Goal: Information Seeking & Learning: Learn about a topic

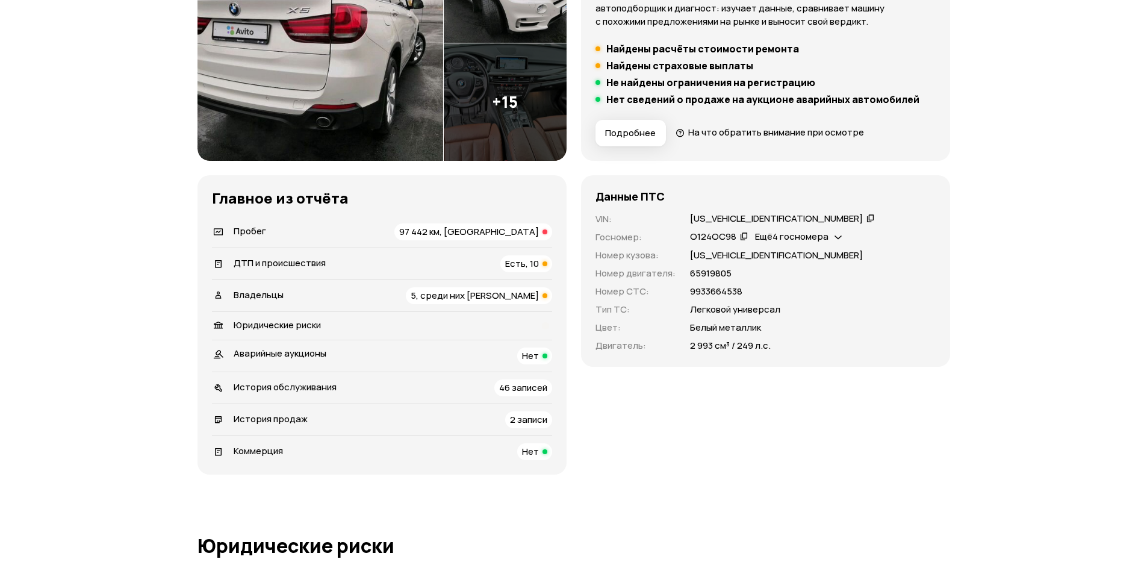
scroll to position [241, 0]
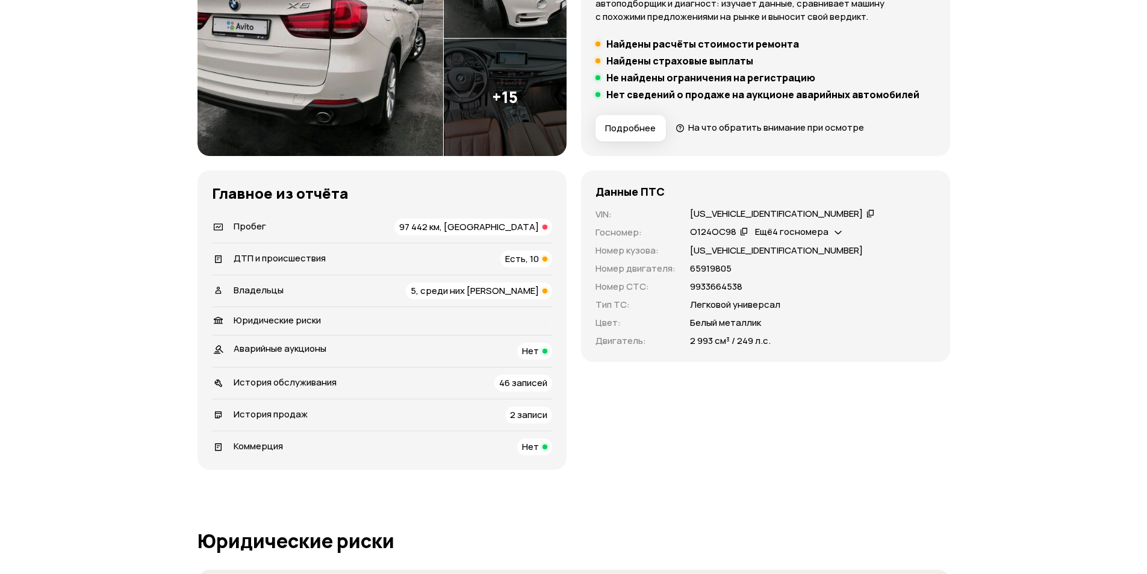
click at [496, 223] on span "97 442 км, [GEOGRAPHIC_DATA]" at bounding box center [469, 226] width 140 height 13
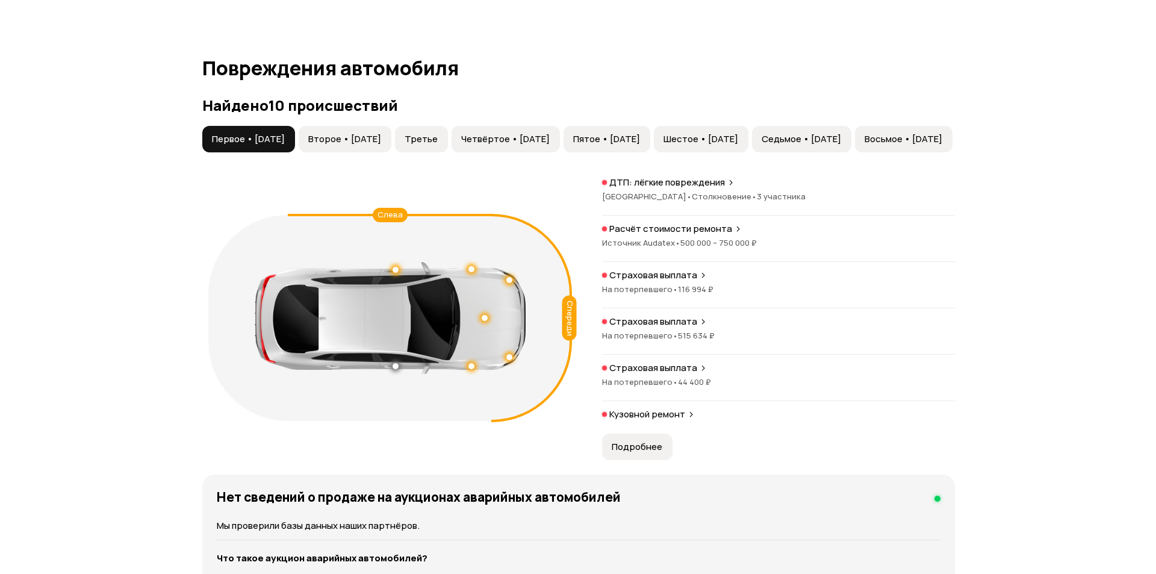
scroll to position [1224, 0]
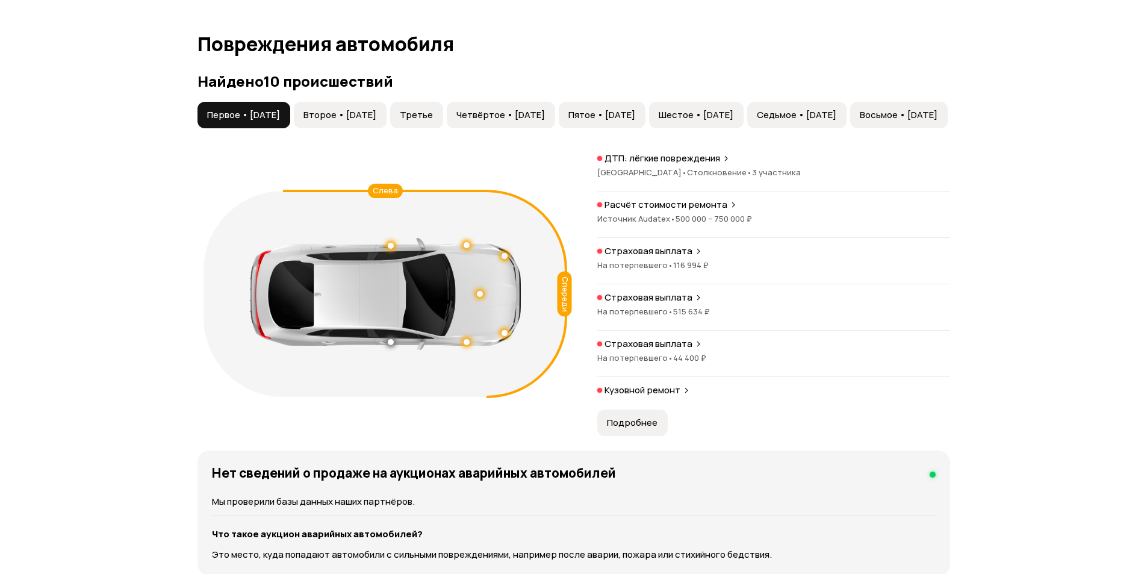
click at [685, 206] on p "Расчёт стоимости ремонта" at bounding box center [666, 205] width 123 height 12
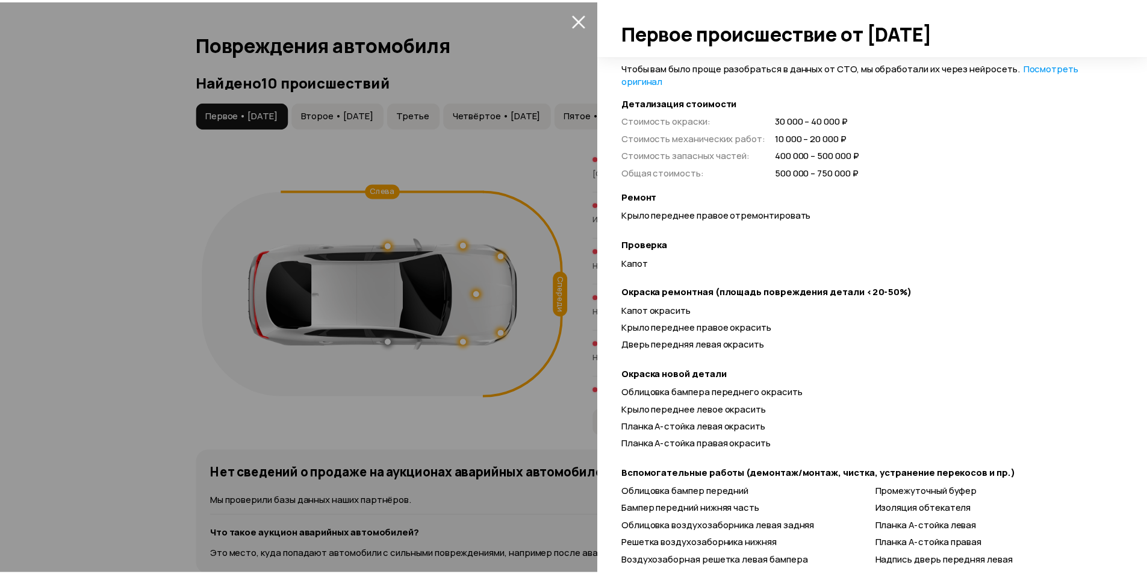
scroll to position [301, 0]
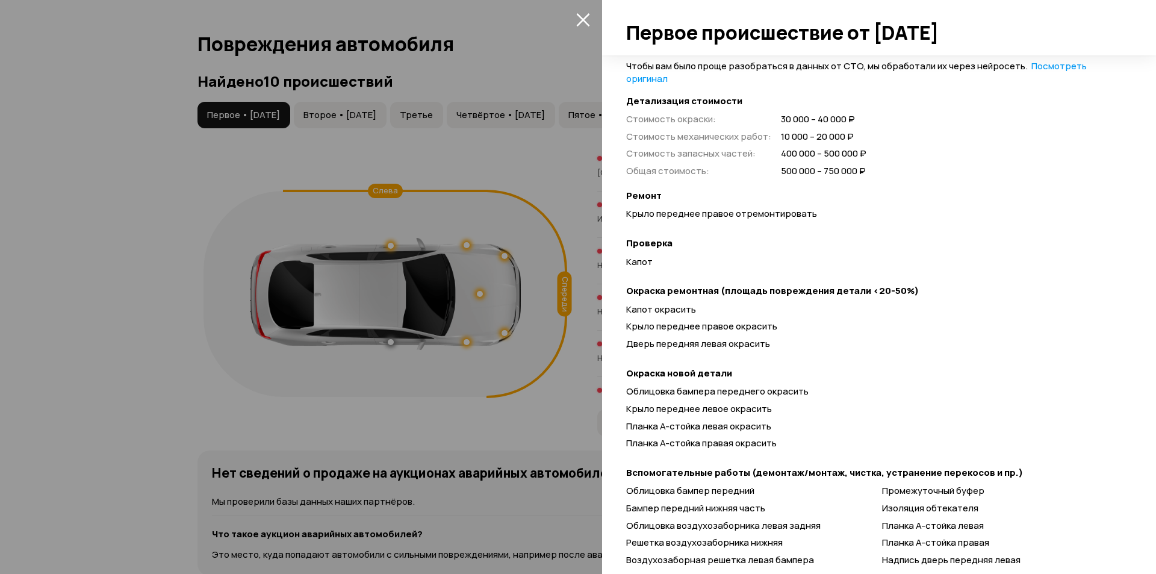
click at [418, 211] on div at bounding box center [578, 287] width 1156 height 574
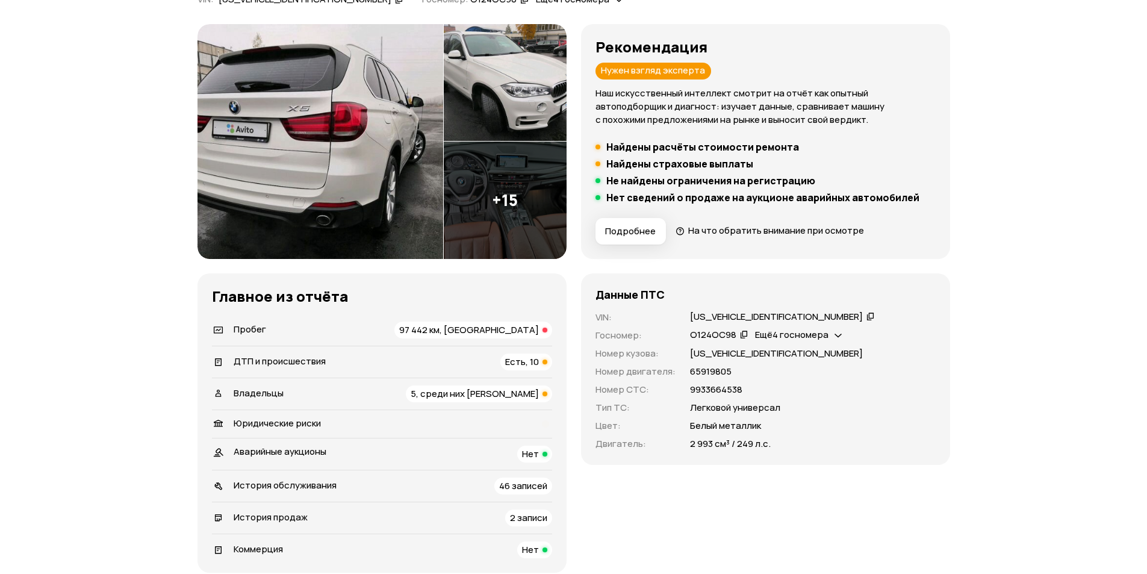
scroll to position [19, 0]
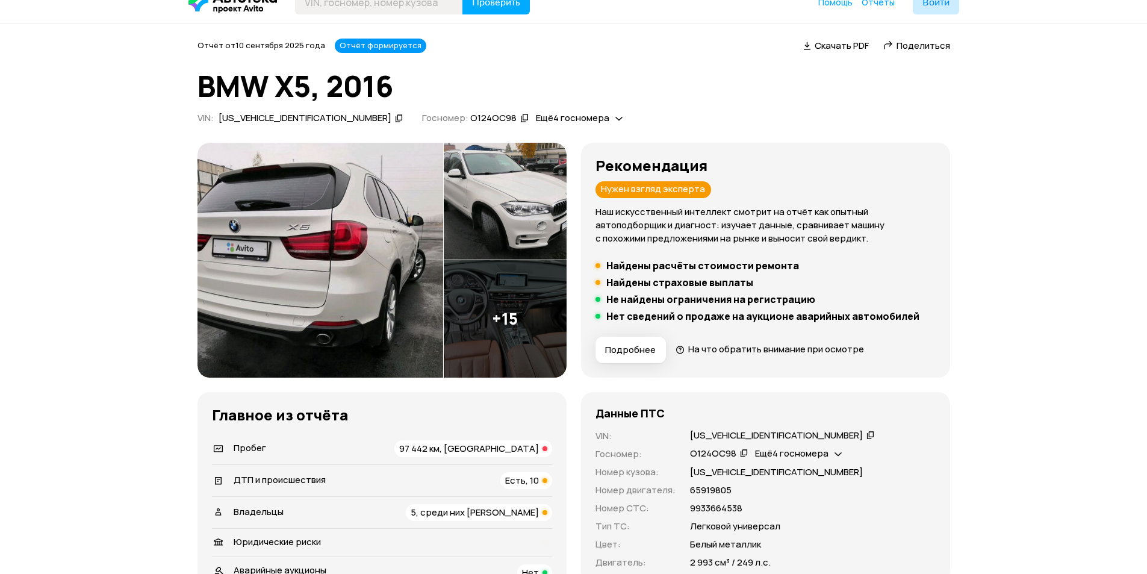
click at [647, 355] on span "Подробнее" at bounding box center [630, 350] width 51 height 12
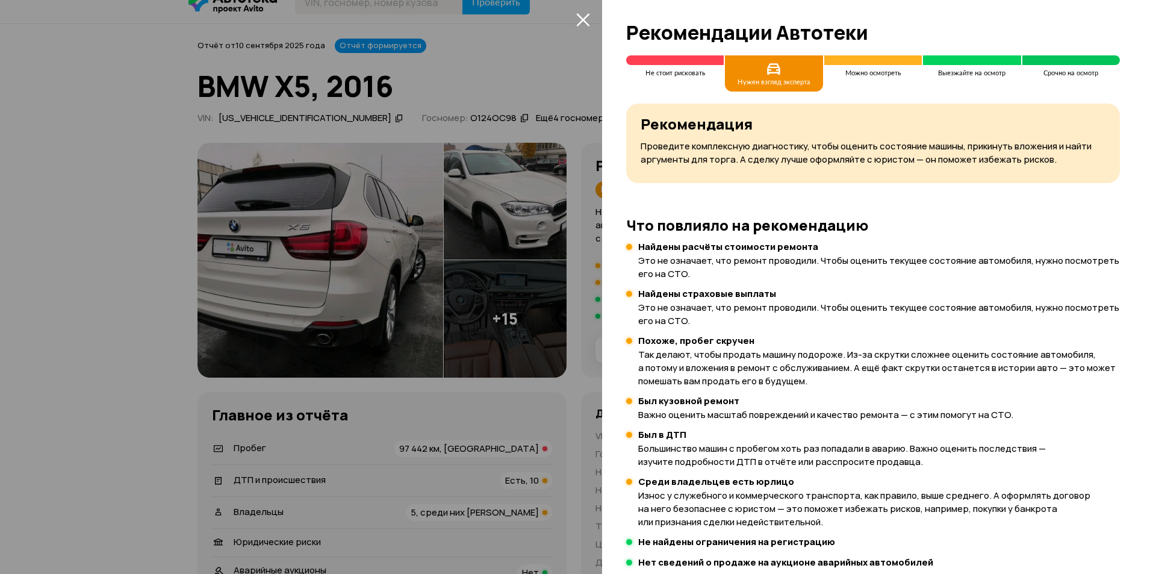
click at [511, 314] on div at bounding box center [578, 287] width 1156 height 574
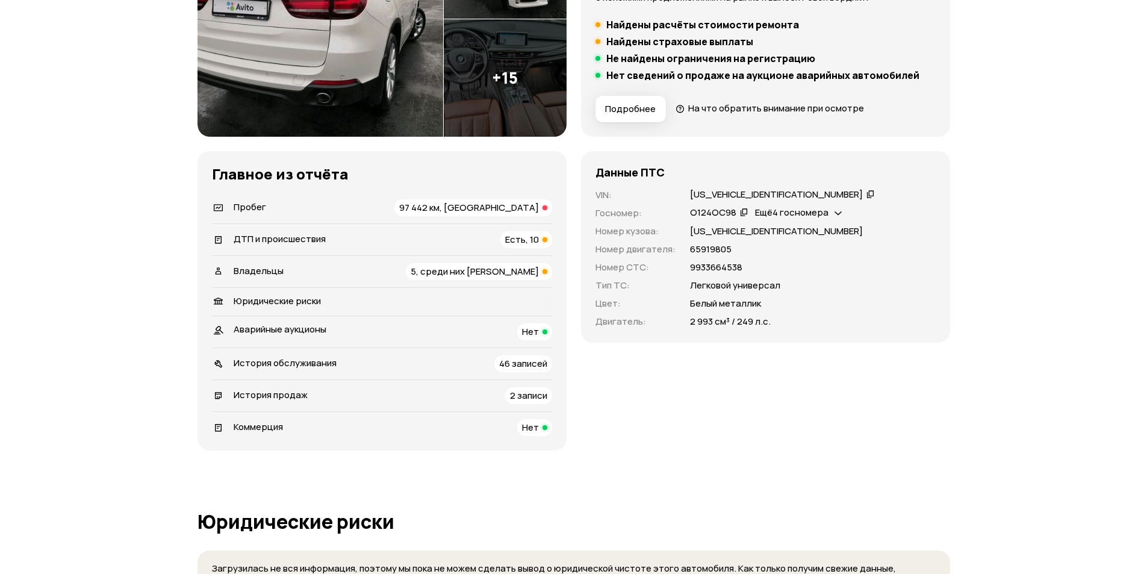
click at [258, 243] on span "ДТП и происшествия" at bounding box center [280, 238] width 92 height 13
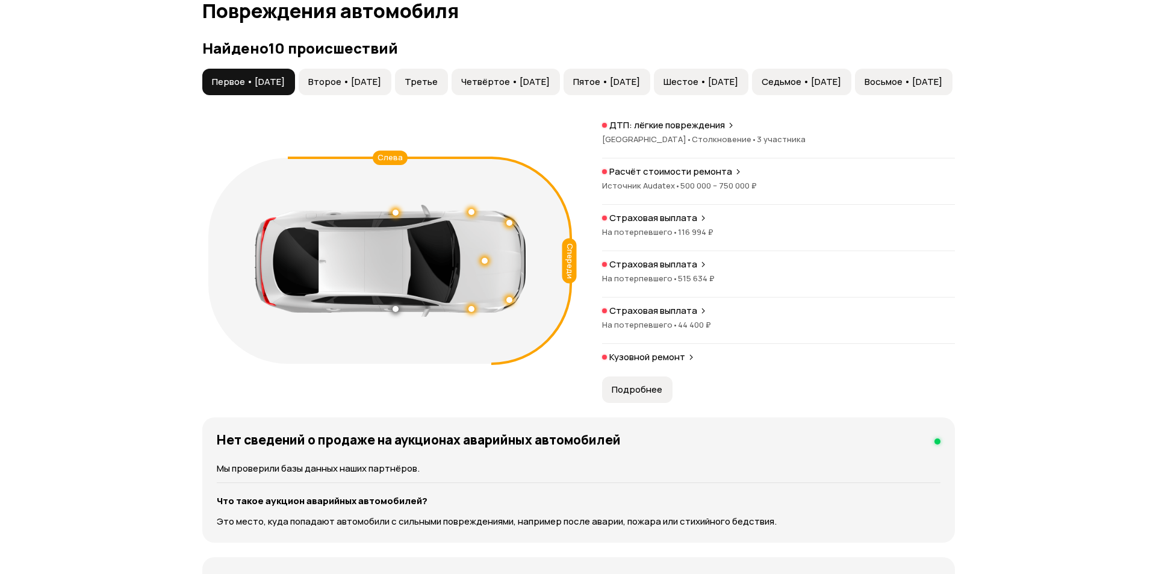
scroll to position [1196, 0]
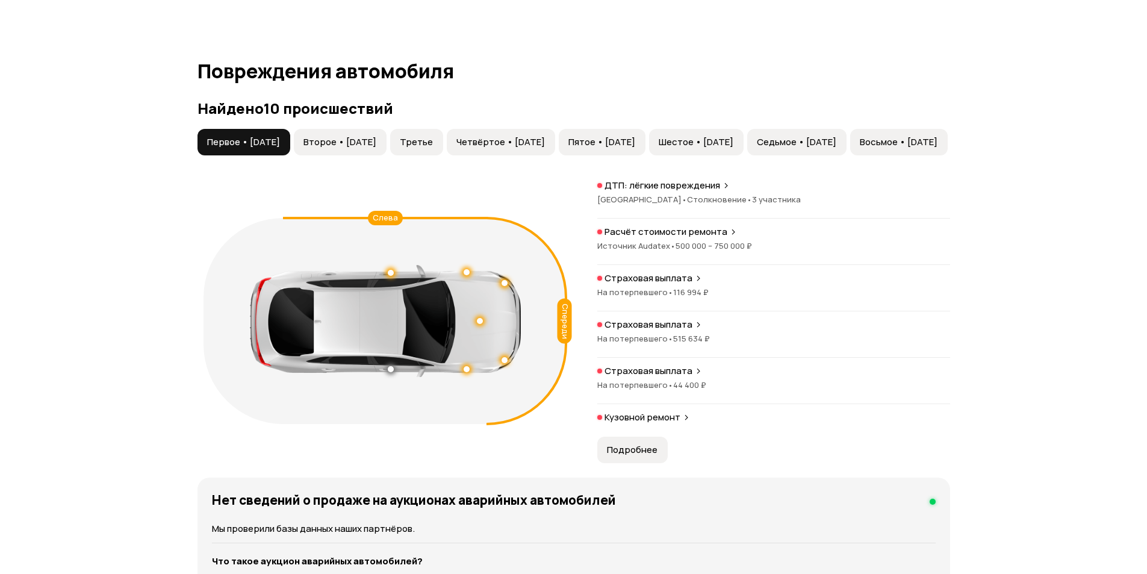
click at [661, 223] on div "ДТП: лёгкие повреждения [GEOGRAPHIC_DATA] • Столкновение • 3 участника Расчёт с…" at bounding box center [773, 304] width 353 height 251
click at [661, 225] on div "ДТП: лёгкие повреждения [GEOGRAPHIC_DATA] • Столкновение • 3 участника Расчёт с…" at bounding box center [773, 304] width 353 height 251
click at [660, 229] on p "Расчёт стоимости ремонта" at bounding box center [666, 232] width 123 height 12
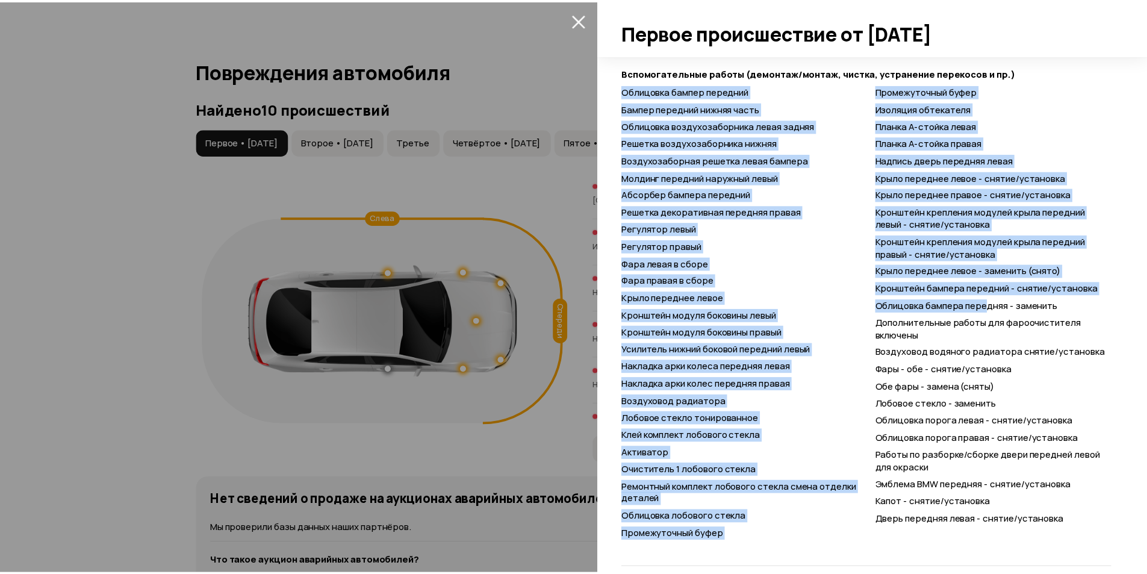
scroll to position [719, 0]
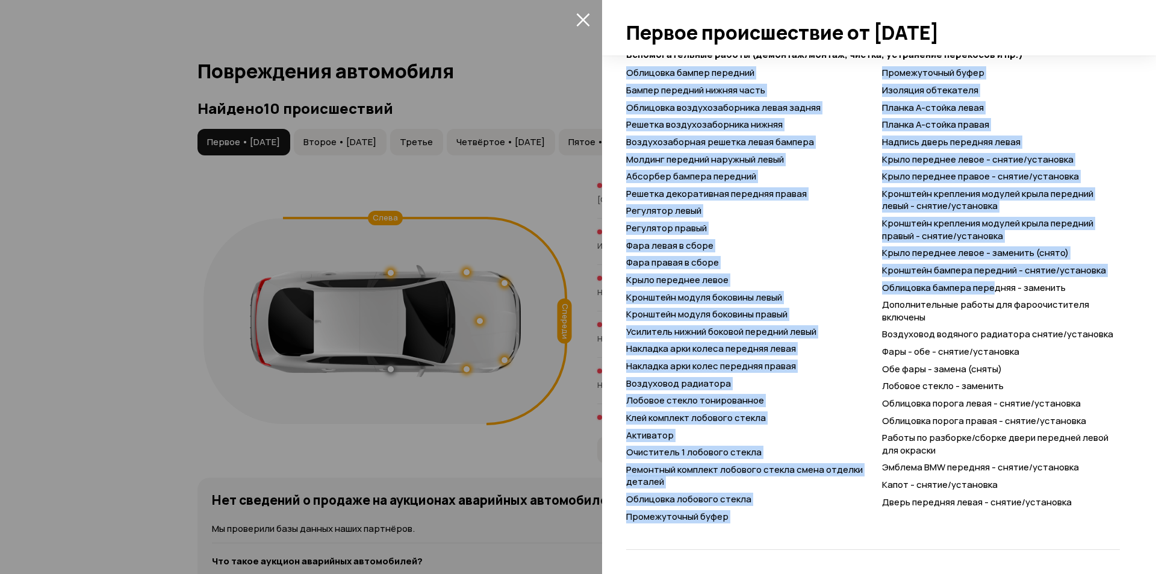
drag, startPoint x: 627, startPoint y: 131, endPoint x: 990, endPoint y: 290, distance: 395.8
click at [990, 290] on div "Облицовка бампер передний Бампер передний нижняя часть Облицовка воздухозаборни…" at bounding box center [873, 295] width 494 height 456
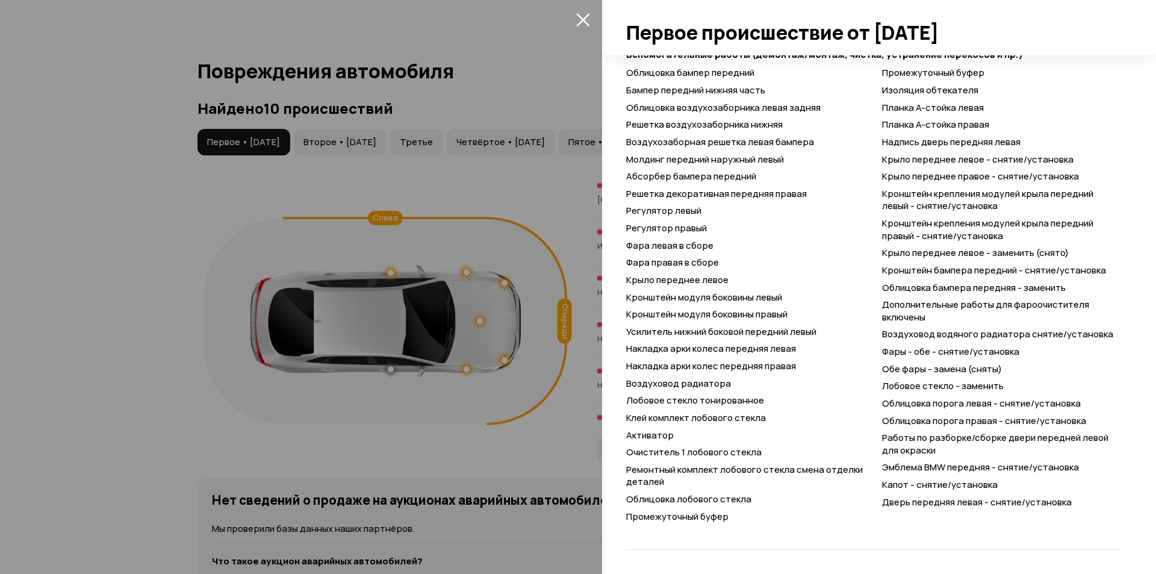
click at [336, 127] on div at bounding box center [578, 287] width 1156 height 574
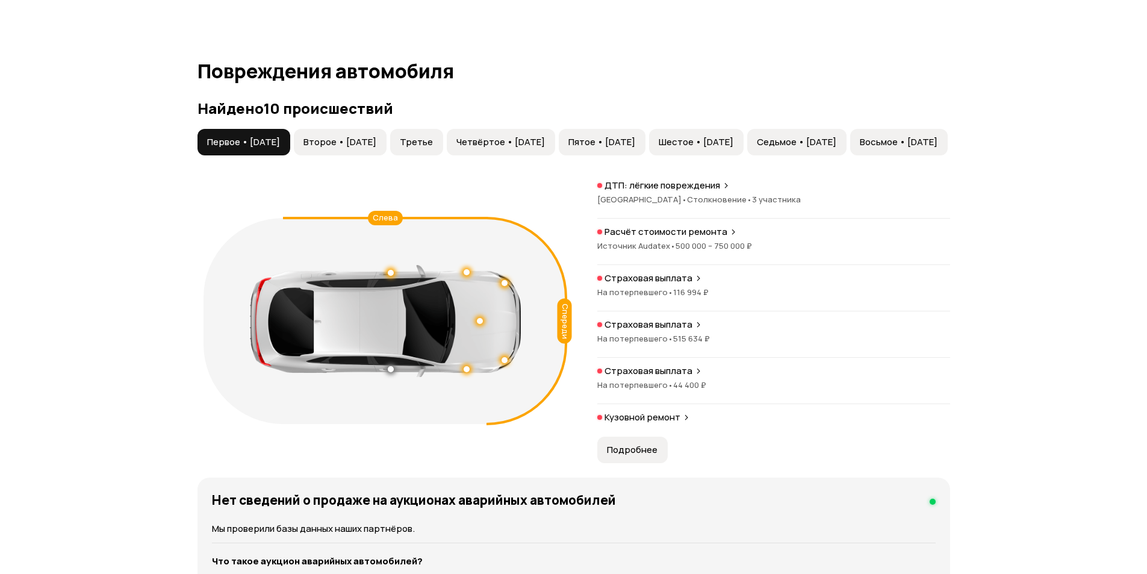
scroll to position [37, 0]
click at [345, 145] on span "Второе • [DATE]" at bounding box center [339, 142] width 73 height 12
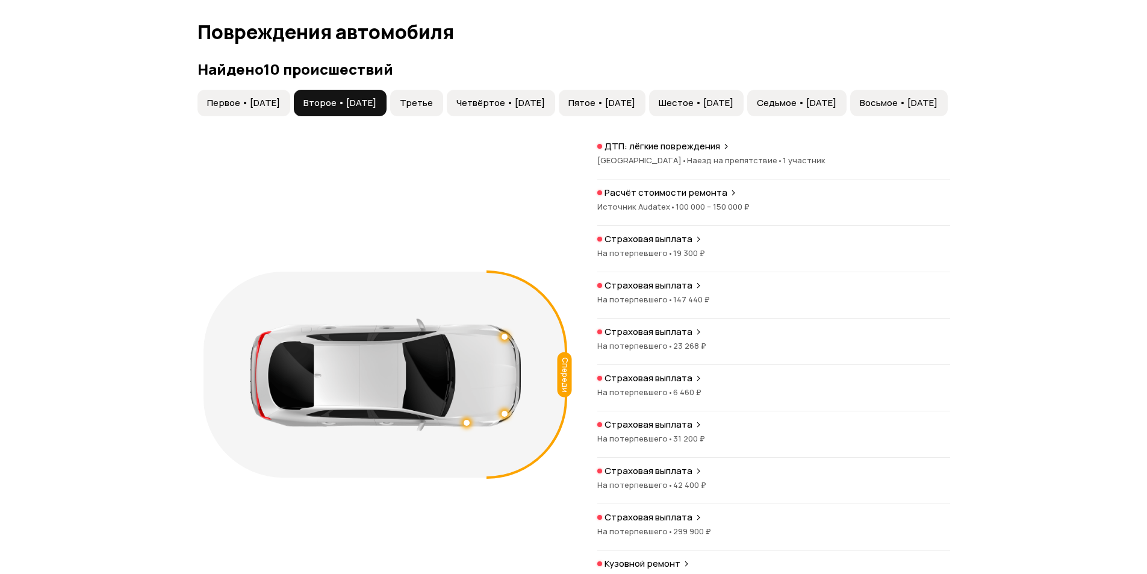
scroll to position [1257, 0]
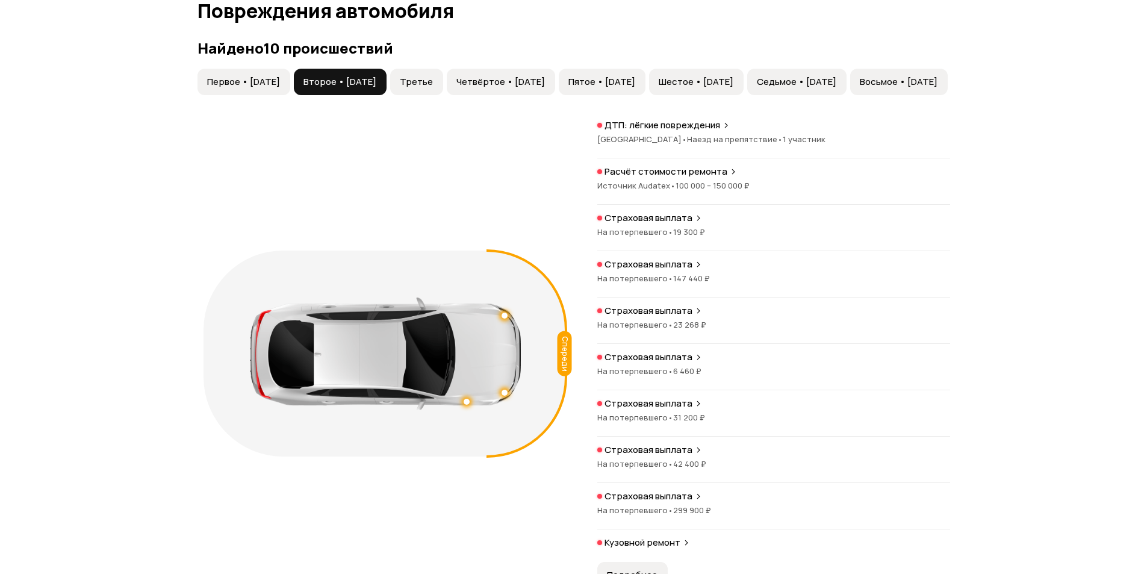
click at [726, 123] on icon at bounding box center [726, 125] width 7 height 10
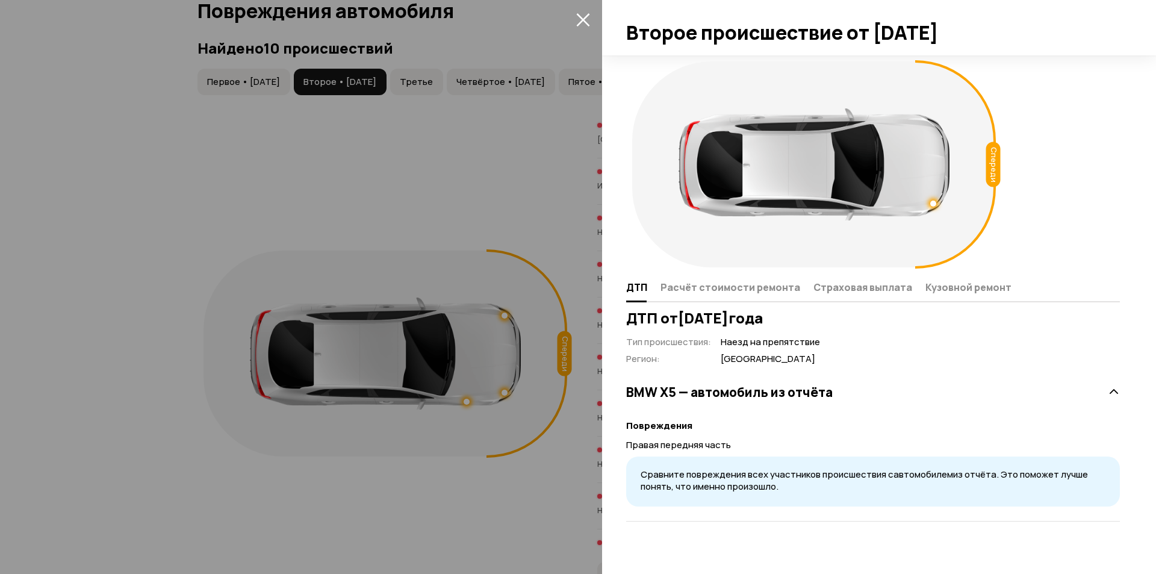
click at [476, 197] on div at bounding box center [578, 287] width 1156 height 574
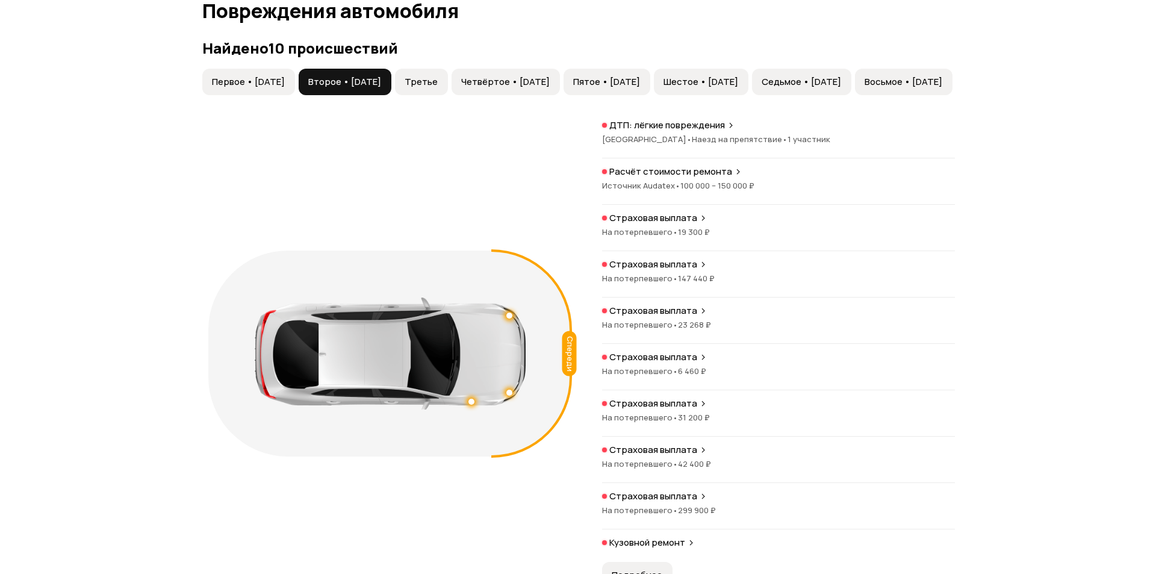
scroll to position [1317, 0]
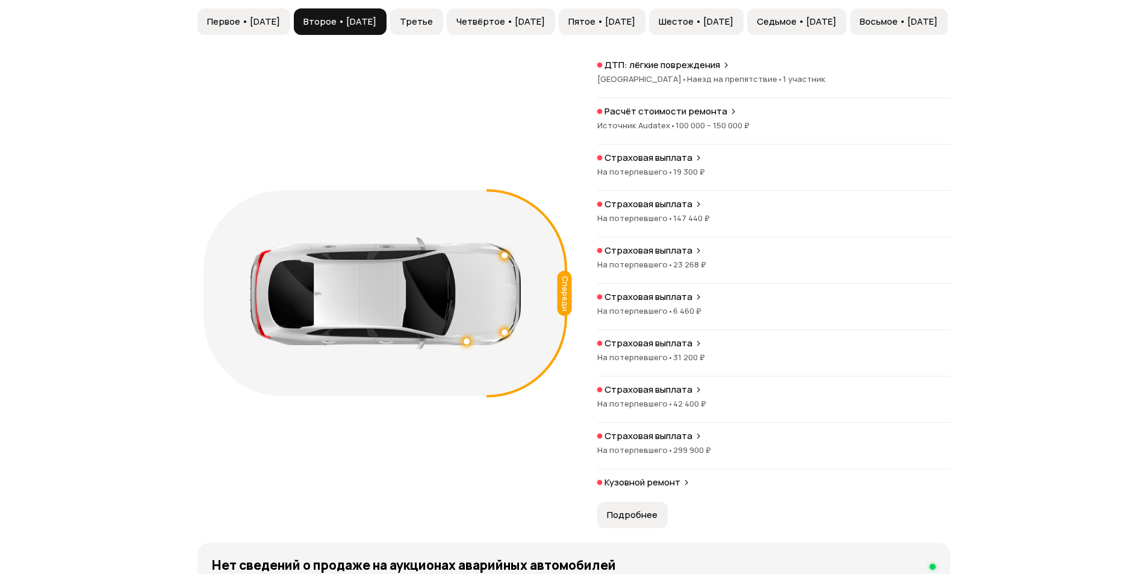
click at [656, 497] on div "ДТП: лёгкие повреждения [GEOGRAPHIC_DATA] • Наезд на препятствие • 1 участник Р…" at bounding box center [773, 293] width 353 height 469
click at [656, 507] on button "Подробнее" at bounding box center [632, 515] width 70 height 26
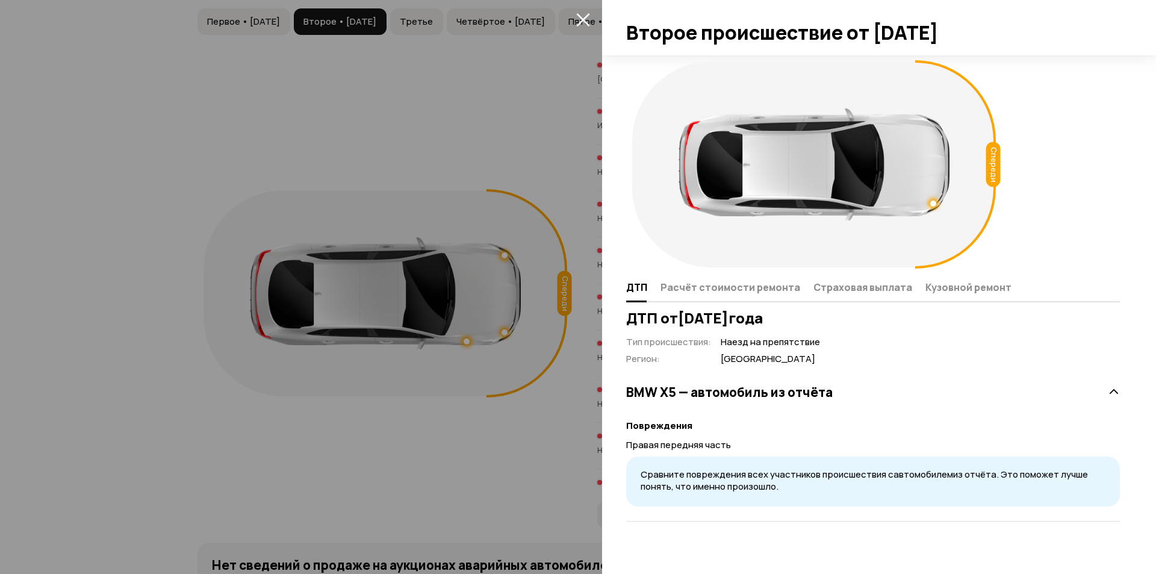
click at [529, 269] on div at bounding box center [578, 287] width 1156 height 574
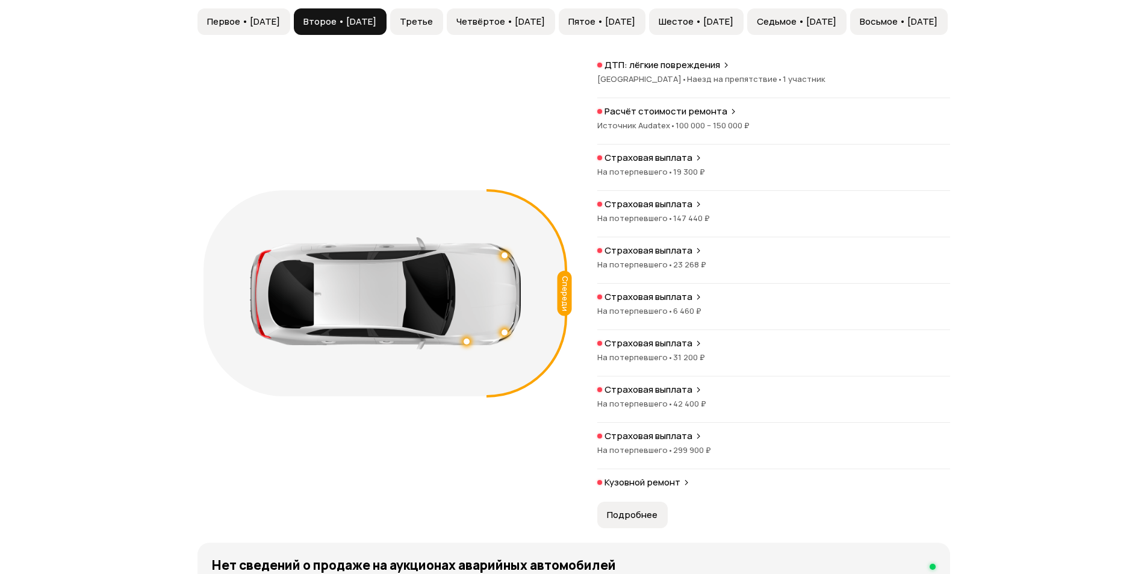
click at [673, 438] on p "Страховая выплата" at bounding box center [649, 436] width 88 height 12
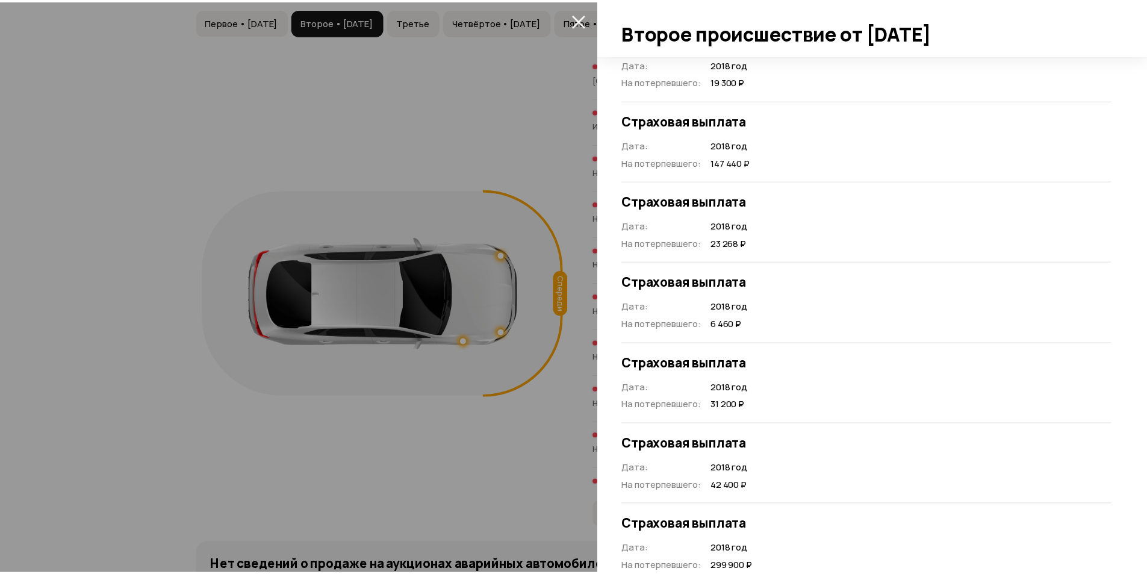
scroll to position [313, 0]
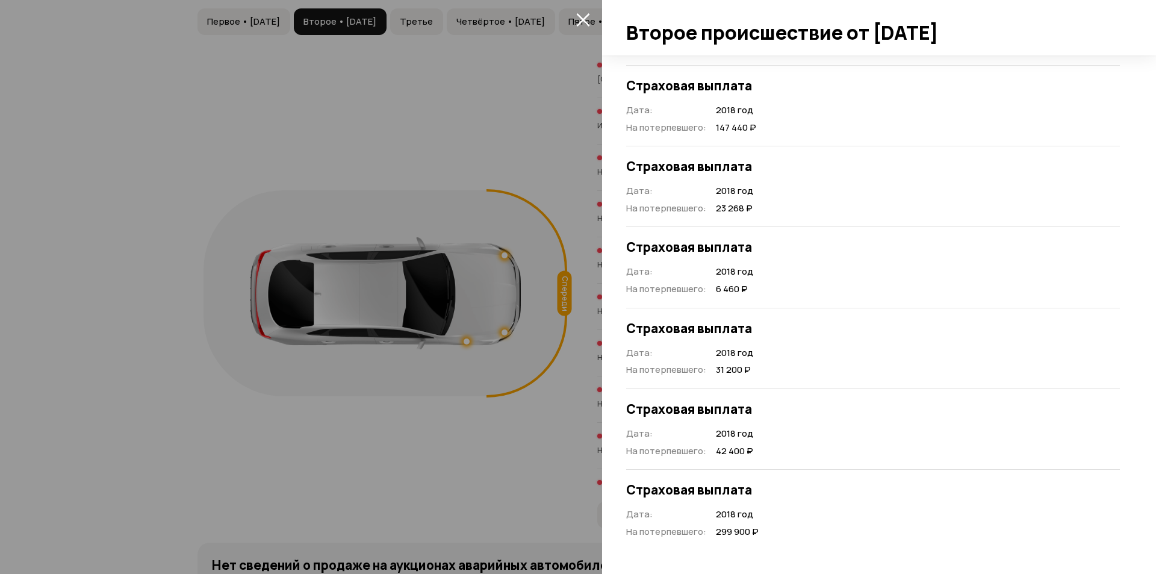
click at [540, 195] on div at bounding box center [578, 287] width 1156 height 574
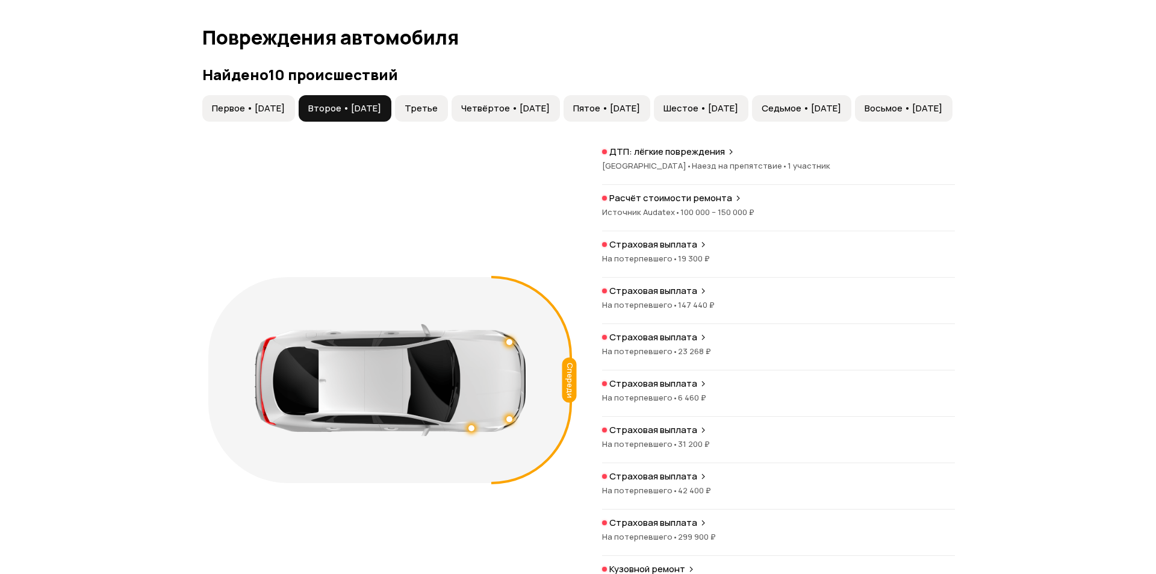
scroll to position [1136, 0]
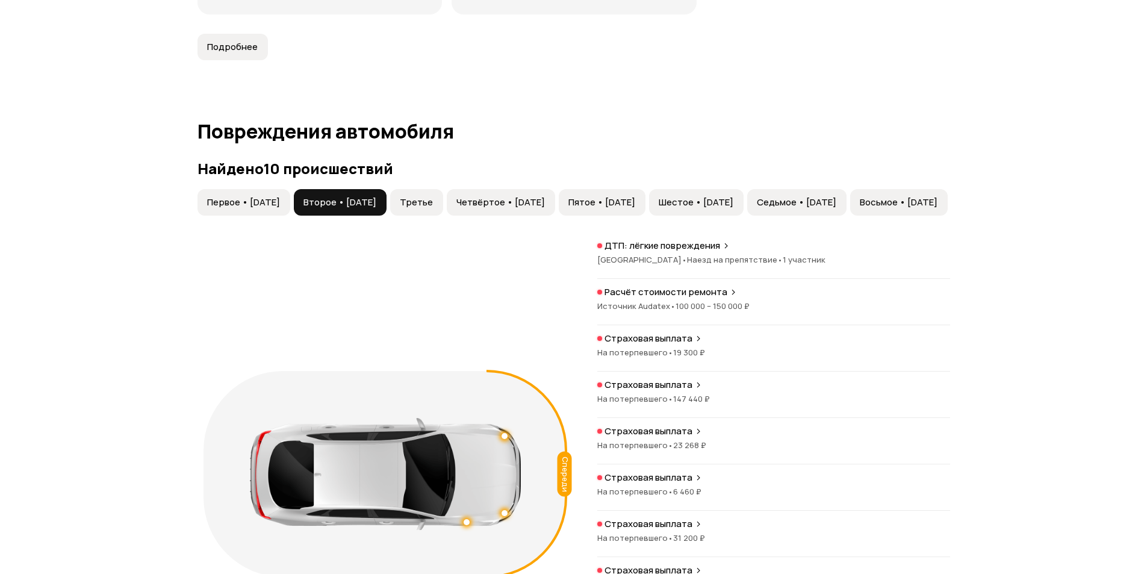
click at [443, 210] on button "Третье" at bounding box center [416, 202] width 53 height 26
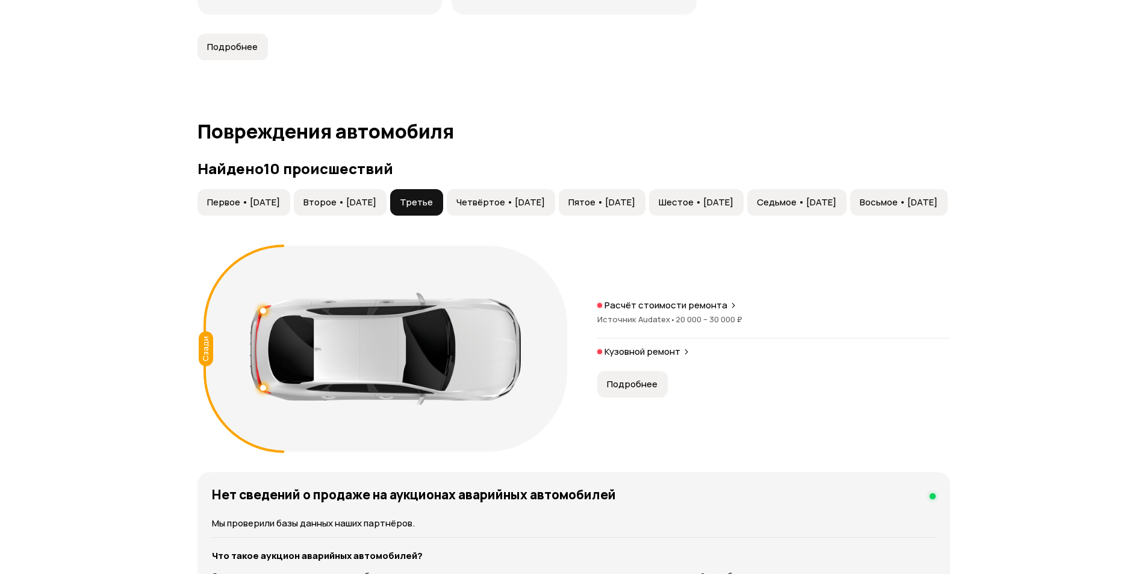
click at [636, 382] on span "Подробнее" at bounding box center [632, 384] width 51 height 12
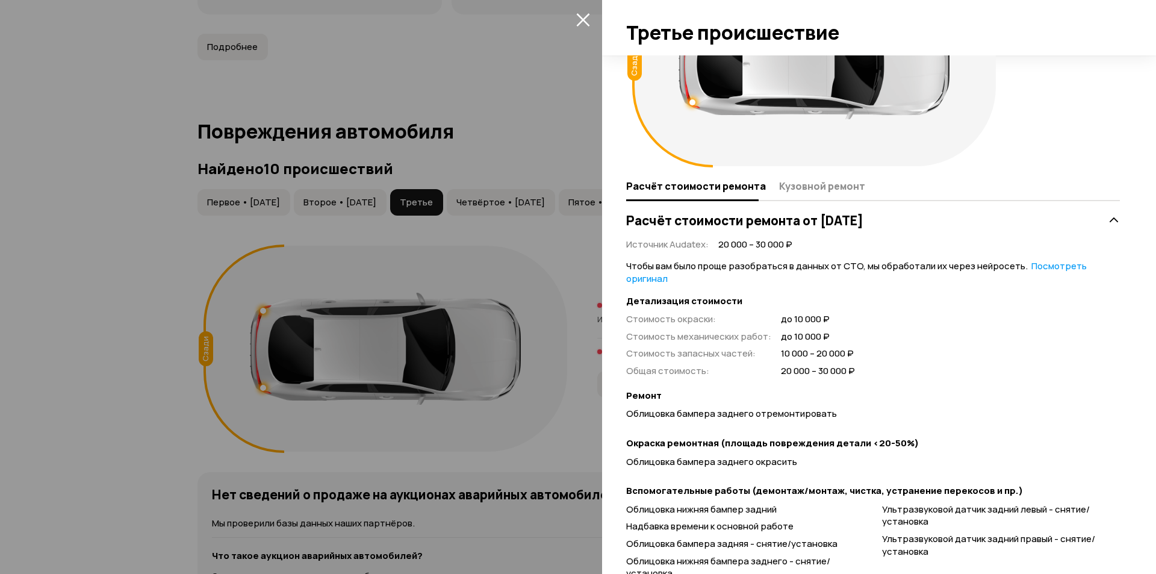
scroll to position [158, 0]
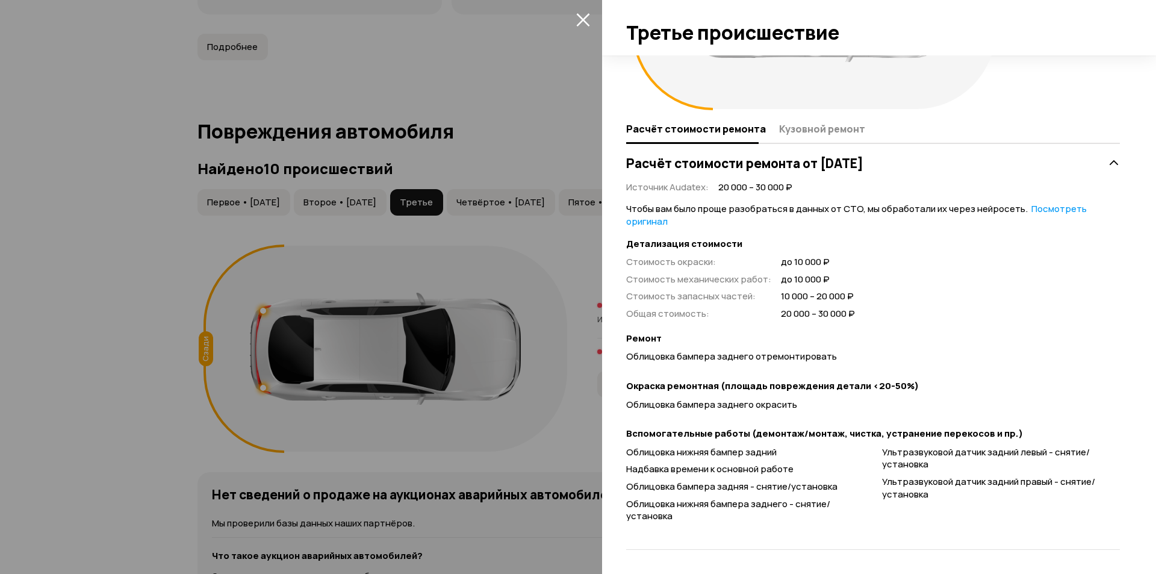
click at [427, 270] on div at bounding box center [578, 287] width 1156 height 574
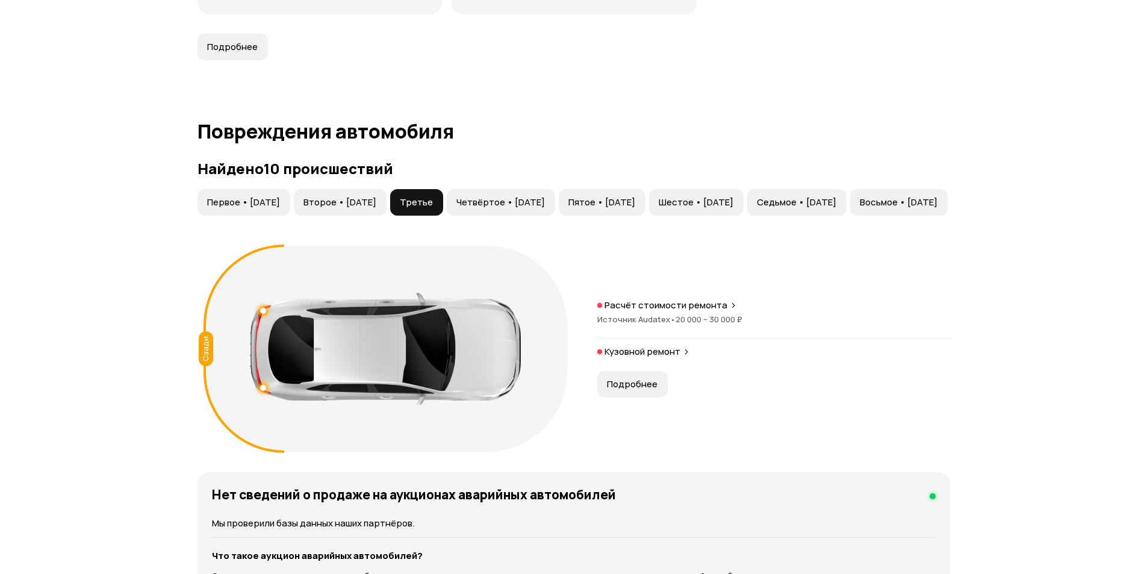
click at [507, 203] on span "Четвёртое • [DATE]" at bounding box center [500, 202] width 89 height 12
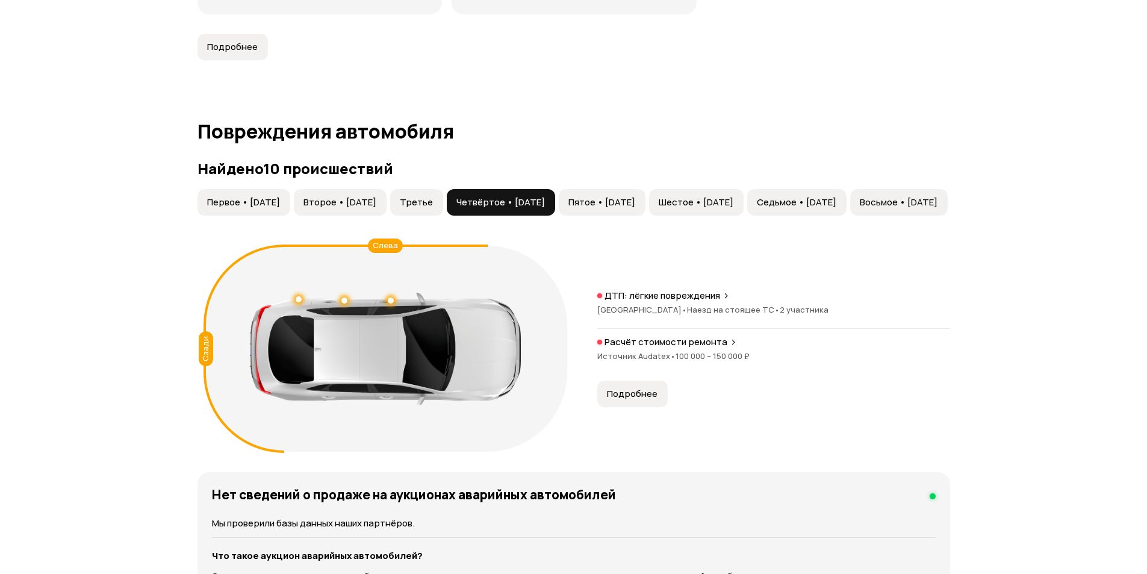
click at [626, 294] on p "ДТП: лёгкие повреждения" at bounding box center [663, 296] width 116 height 12
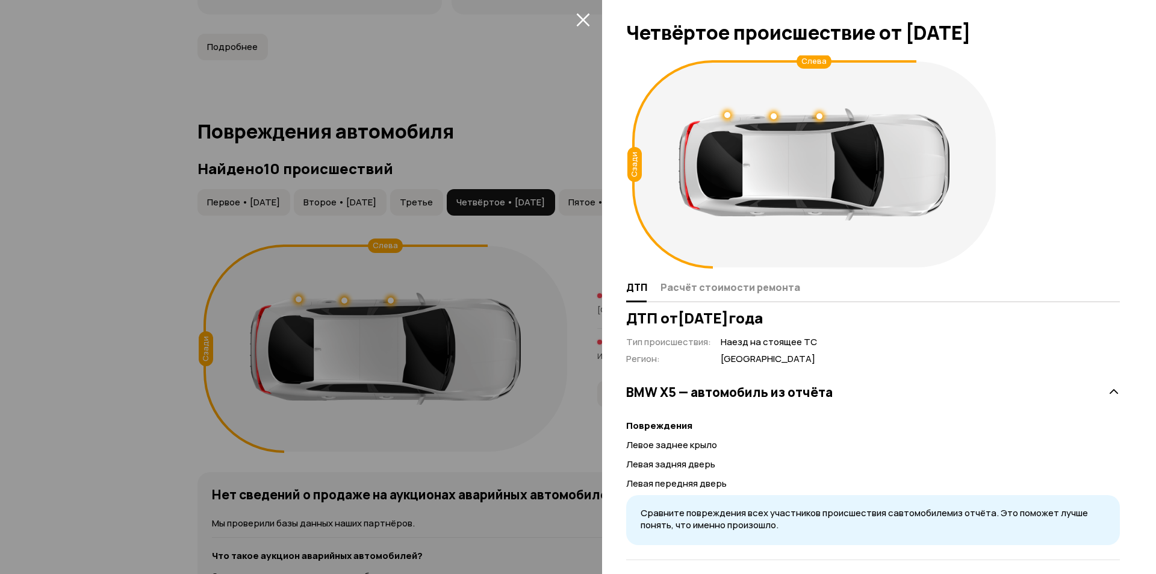
scroll to position [10, 0]
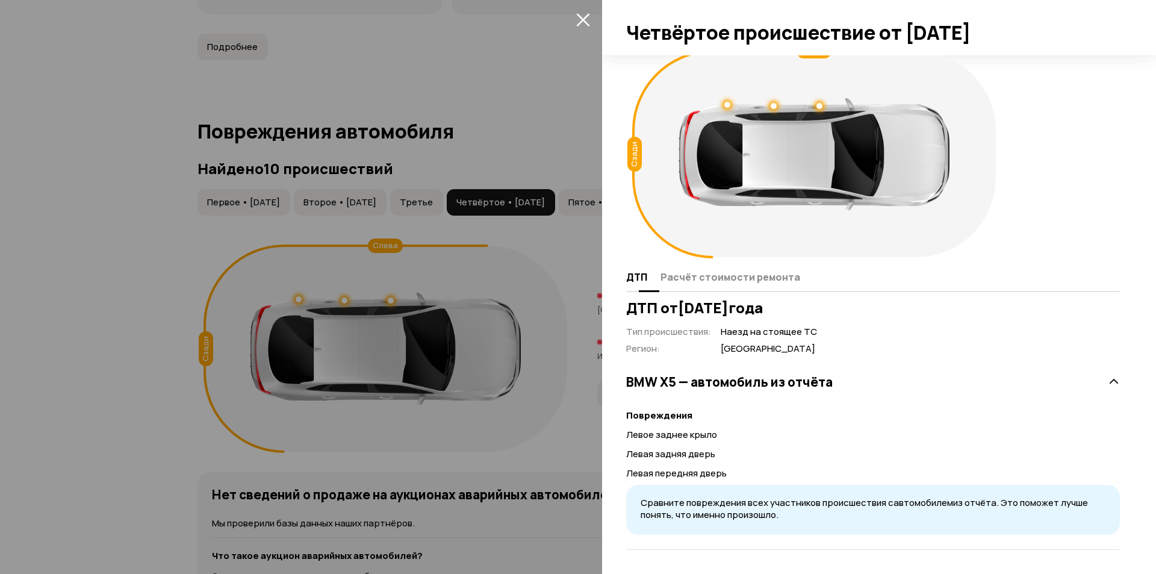
click at [714, 276] on span "Расчёт стоимости ремонта" at bounding box center [731, 277] width 140 height 12
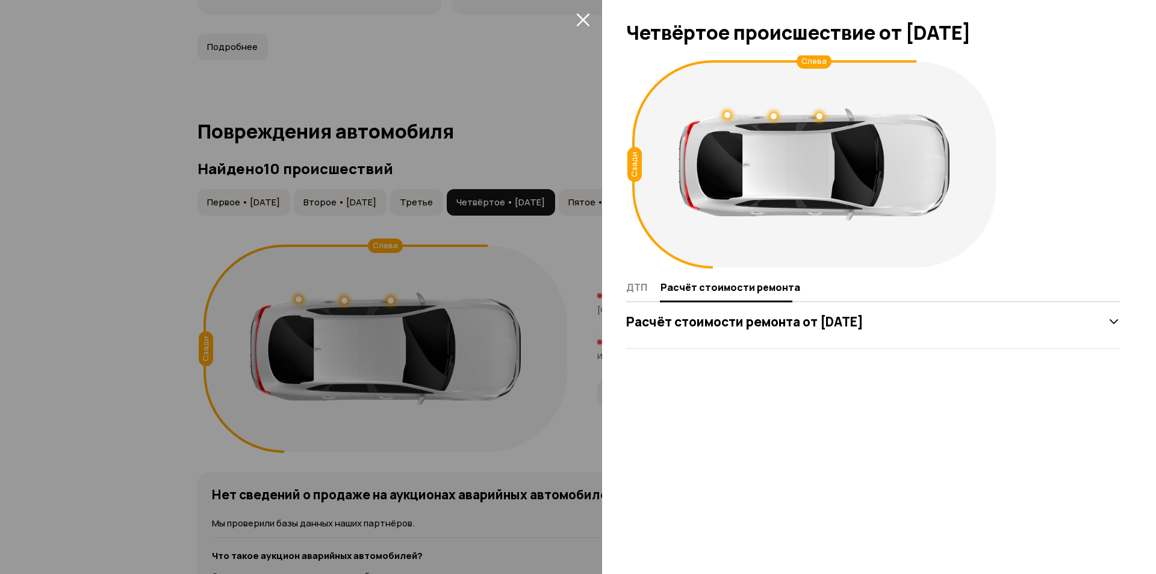
click at [684, 331] on div "Расчёт стоимости ремонта от [DATE]" at bounding box center [873, 322] width 494 height 24
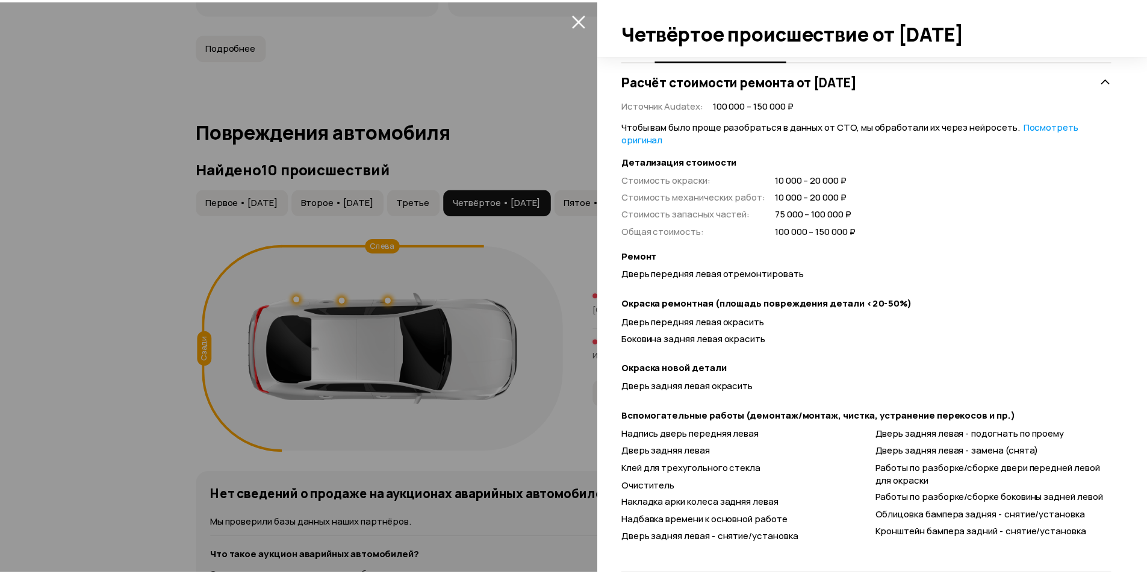
scroll to position [265, 0]
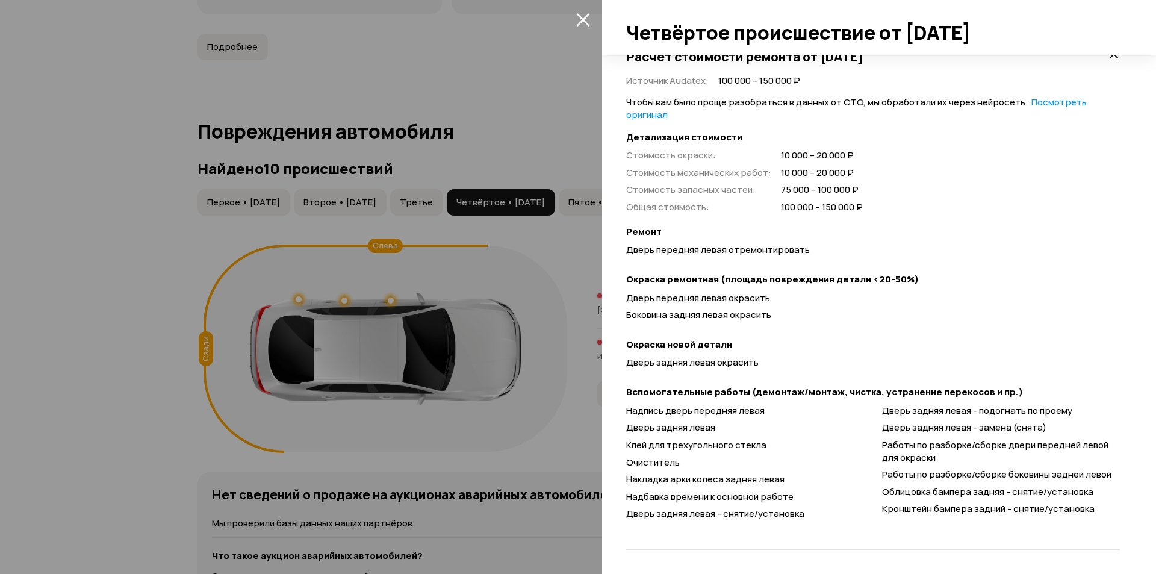
click at [527, 297] on div at bounding box center [578, 287] width 1156 height 574
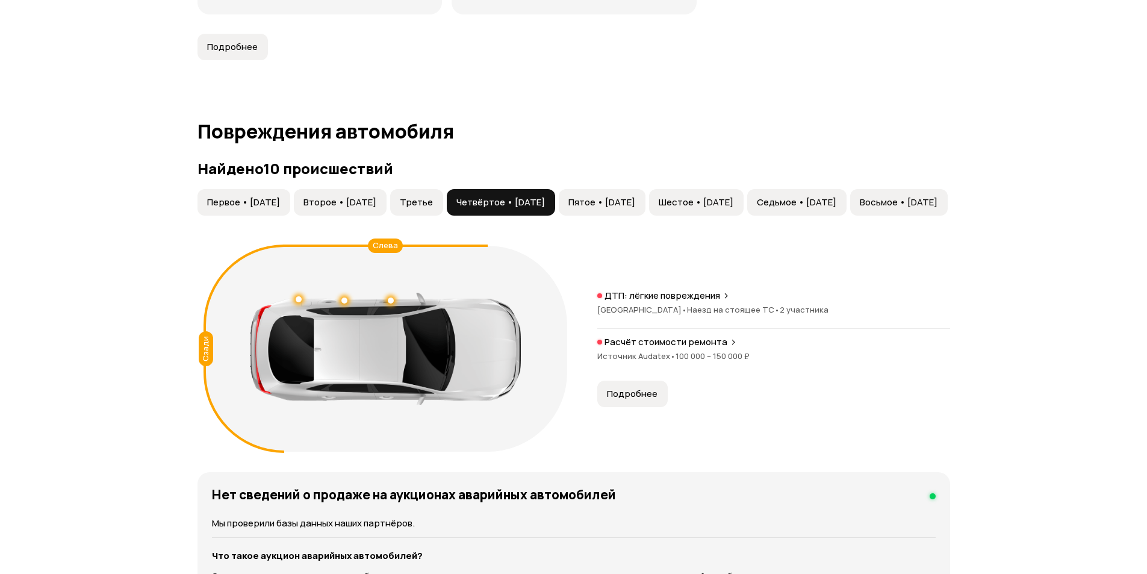
click at [670, 181] on div "Найдено 10 происшествий Первое • [DATE] Второе • [DATE] Третье Четвёртое • [DAT…" at bounding box center [574, 308] width 753 height 297
click at [646, 195] on button "Пятое • [DATE]" at bounding box center [602, 202] width 87 height 26
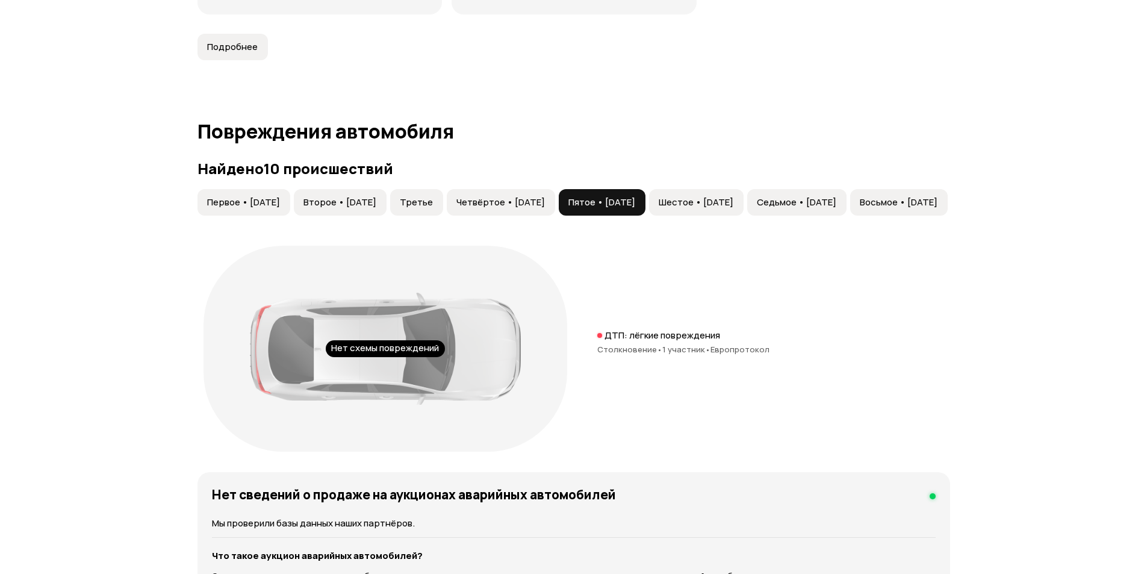
click at [635, 332] on p "ДТП: лёгкие повреждения" at bounding box center [663, 335] width 116 height 12
click at [744, 193] on button "Шестое • [DATE]" at bounding box center [696, 202] width 95 height 26
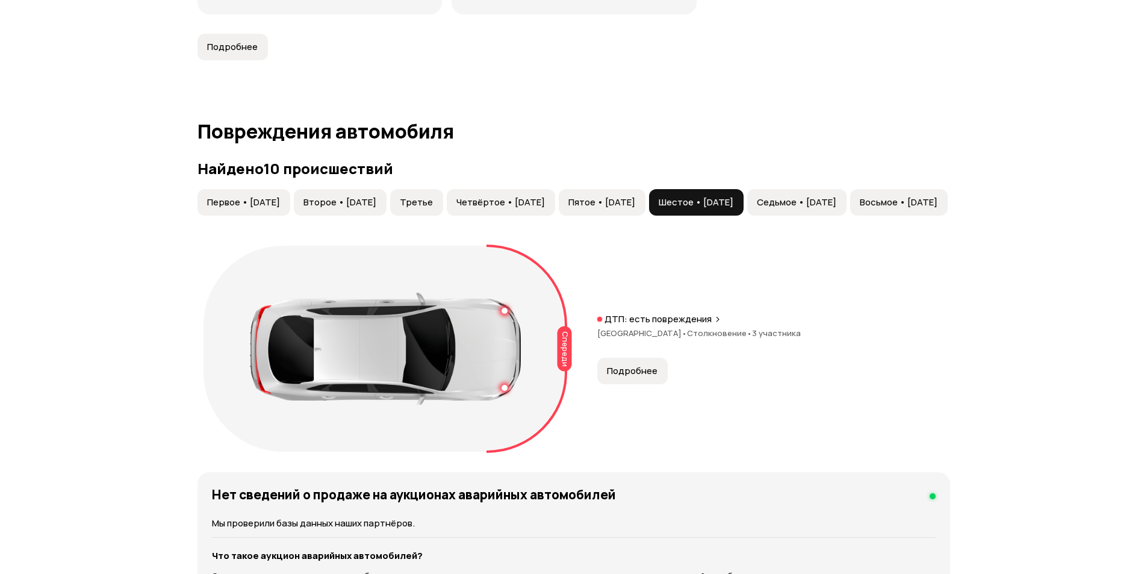
click at [639, 376] on span "Подробнее" at bounding box center [632, 371] width 51 height 12
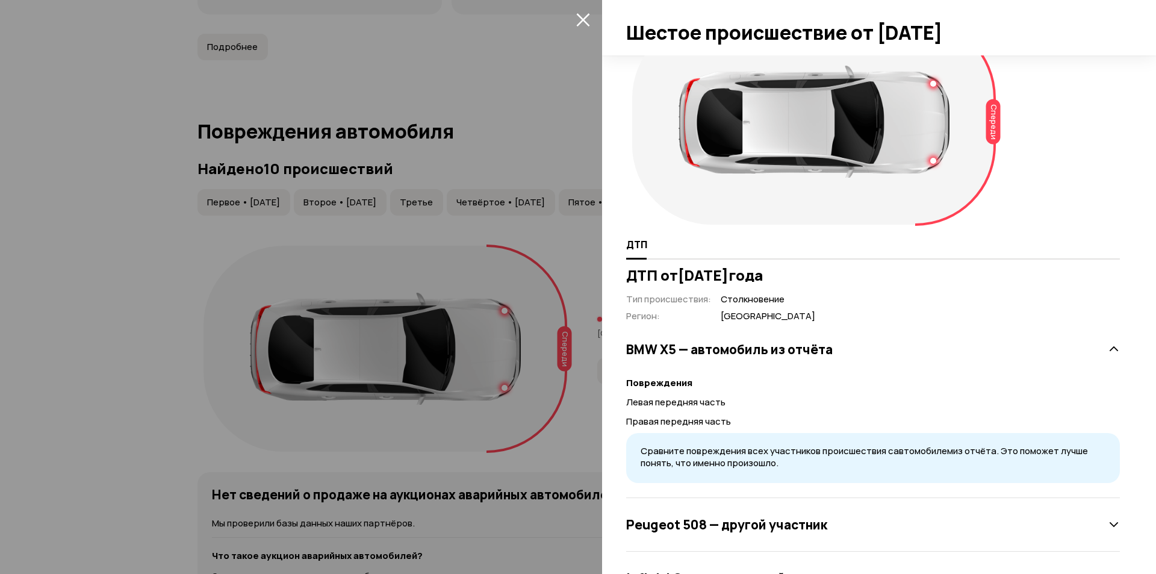
scroll to position [98, 0]
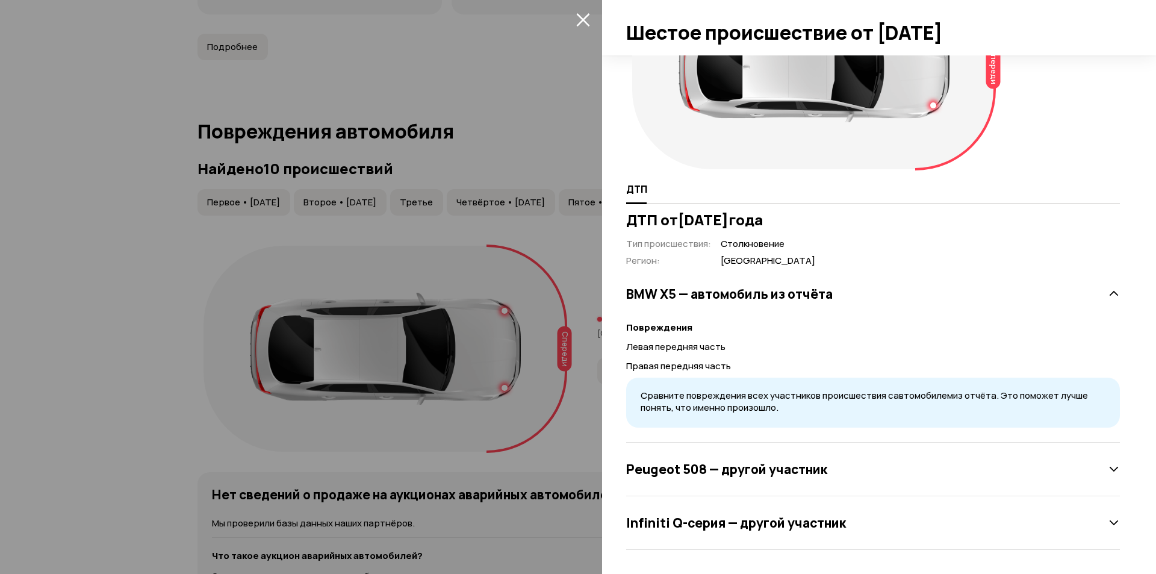
click at [571, 259] on div at bounding box center [578, 287] width 1156 height 574
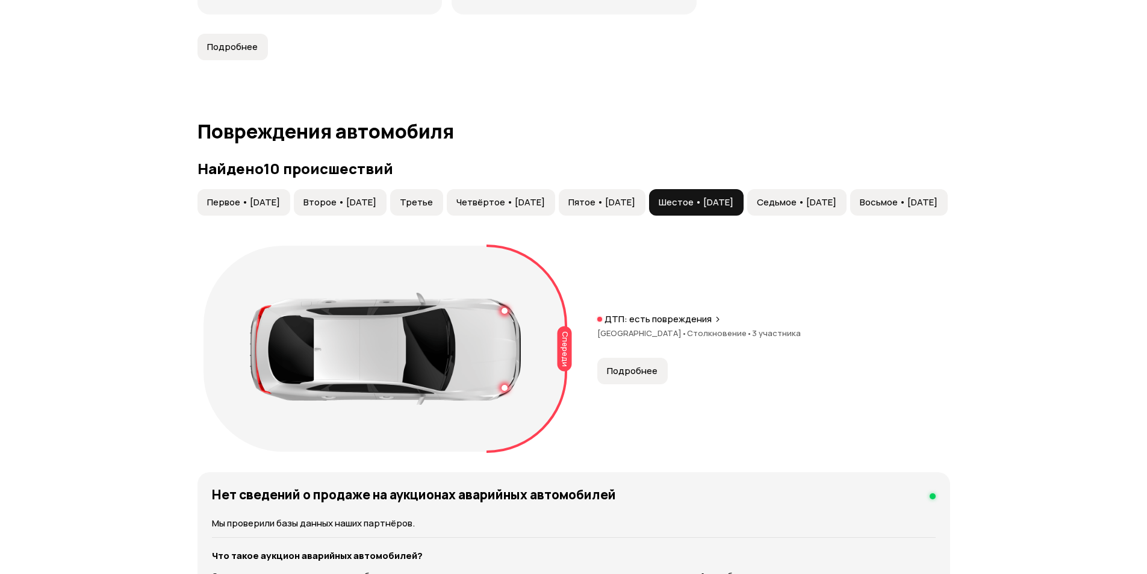
click at [847, 189] on button "Седьмое • [DATE]" at bounding box center [796, 202] width 99 height 26
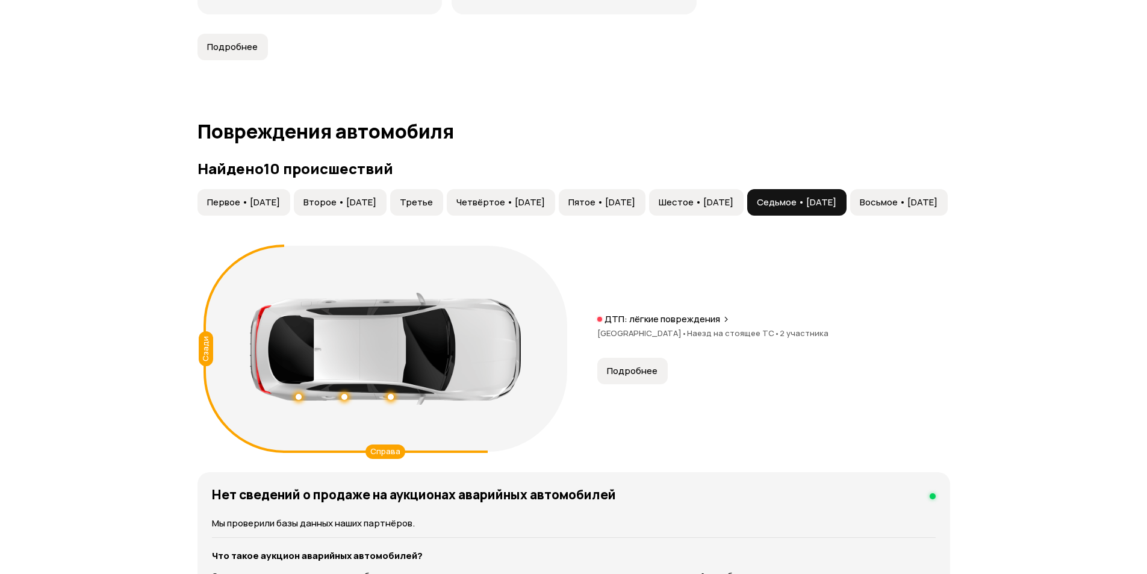
click at [627, 374] on span "Подробнее" at bounding box center [632, 371] width 51 height 12
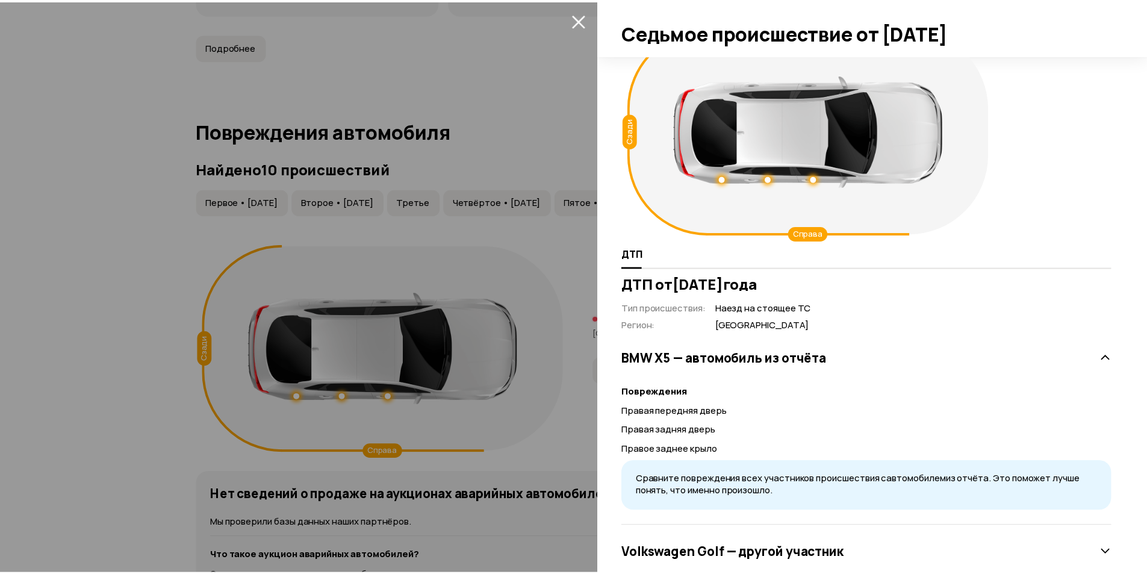
scroll to position [64, 0]
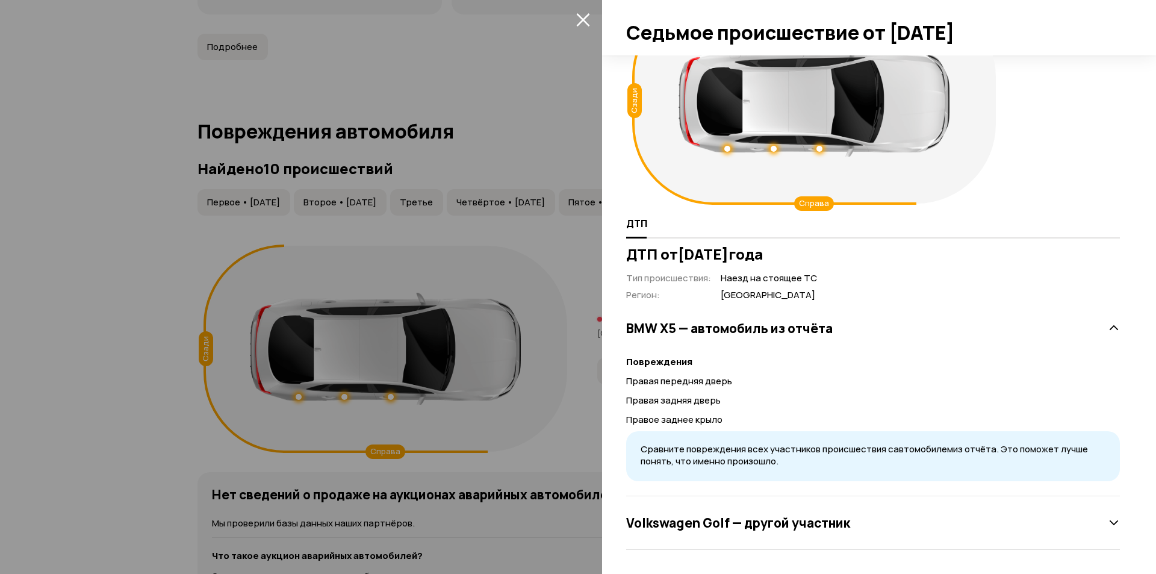
click at [428, 216] on div at bounding box center [578, 287] width 1156 height 574
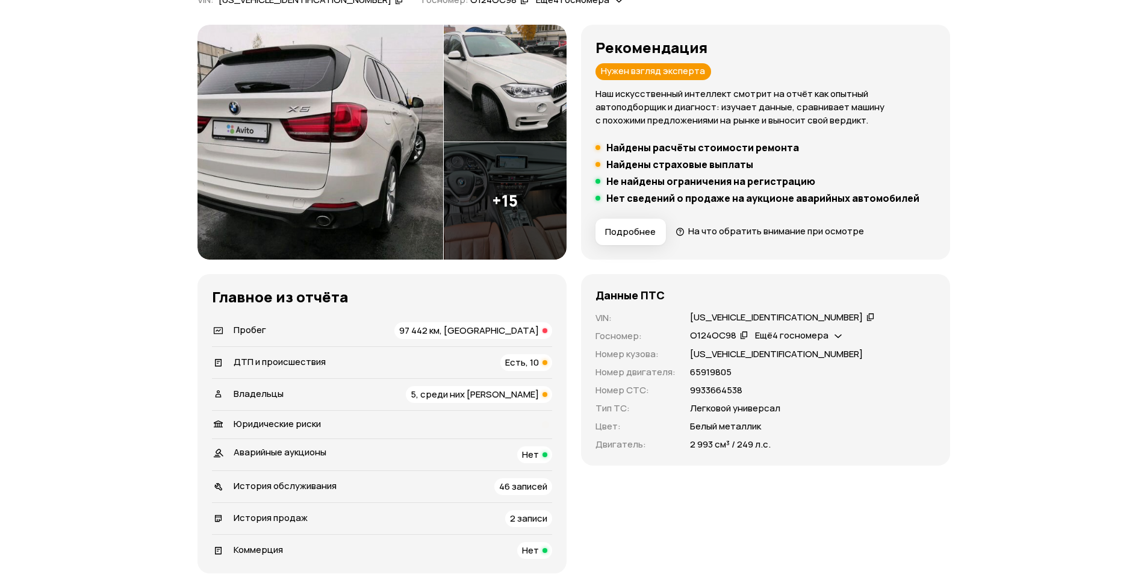
scroll to position [301, 0]
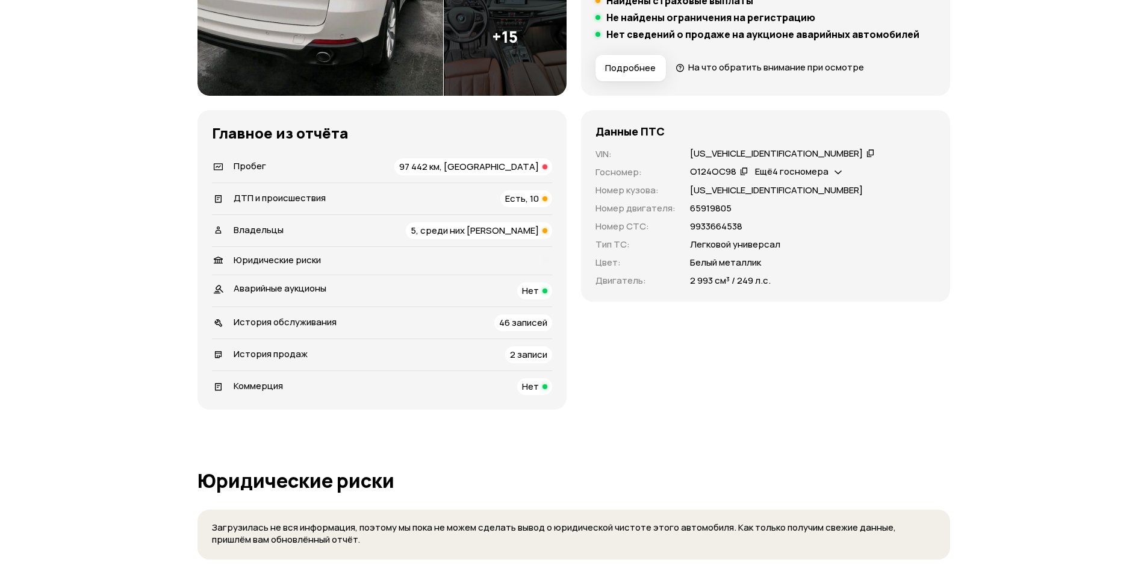
click at [465, 229] on span "5, среди них [PERSON_NAME]" at bounding box center [475, 230] width 128 height 13
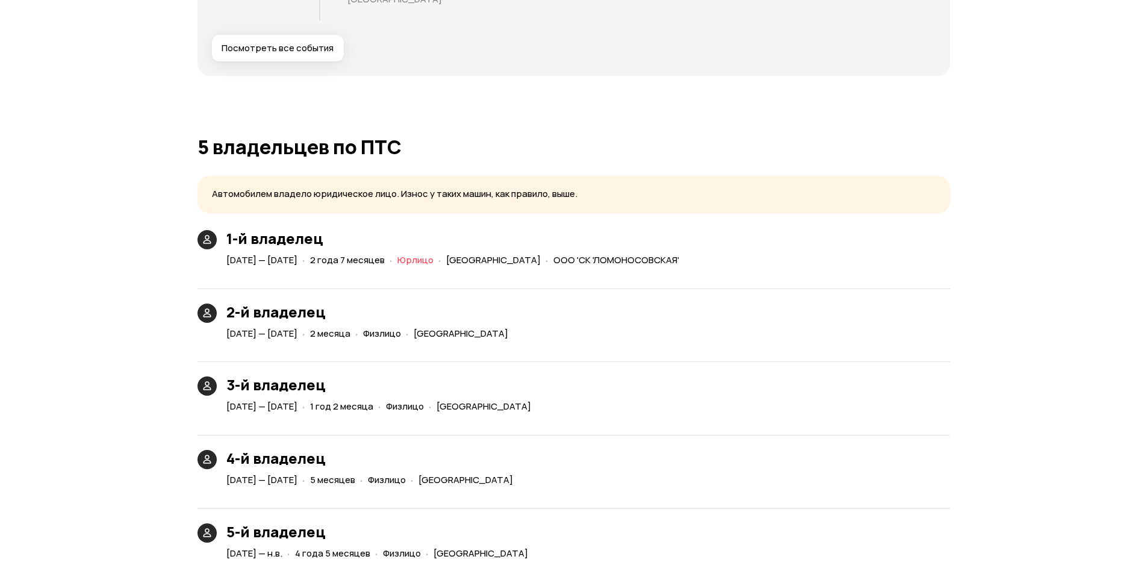
scroll to position [2747, 0]
